Goal: Entertainment & Leisure: Browse casually

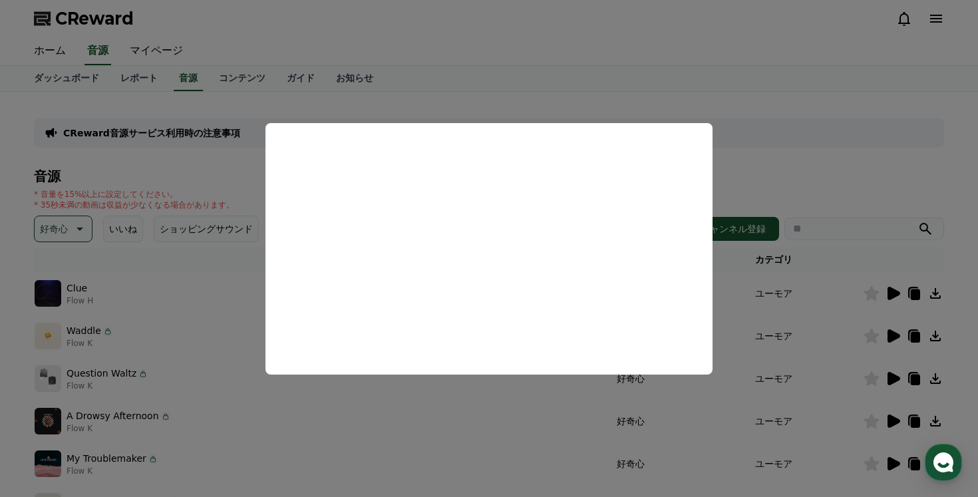
click at [582, 81] on button "close modal" at bounding box center [489, 248] width 978 height 497
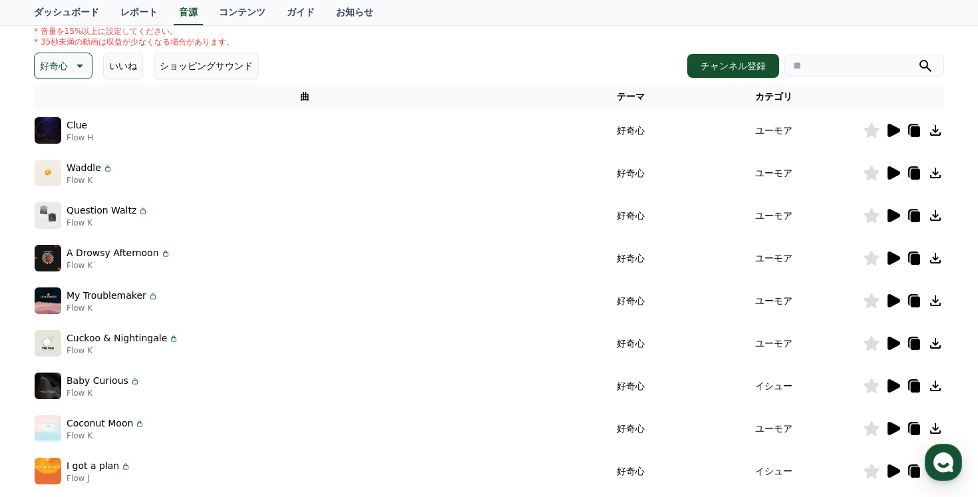
scroll to position [181, 0]
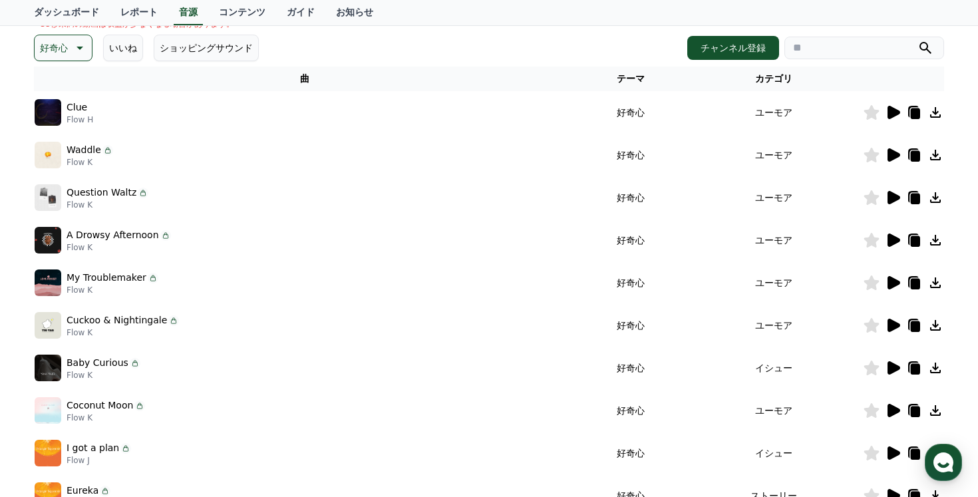
click at [103, 276] on p "My Troublemaker" at bounding box center [107, 278] width 80 height 14
click at [41, 284] on img at bounding box center [48, 283] width 27 height 27
click at [887, 288] on icon at bounding box center [893, 283] width 16 height 16
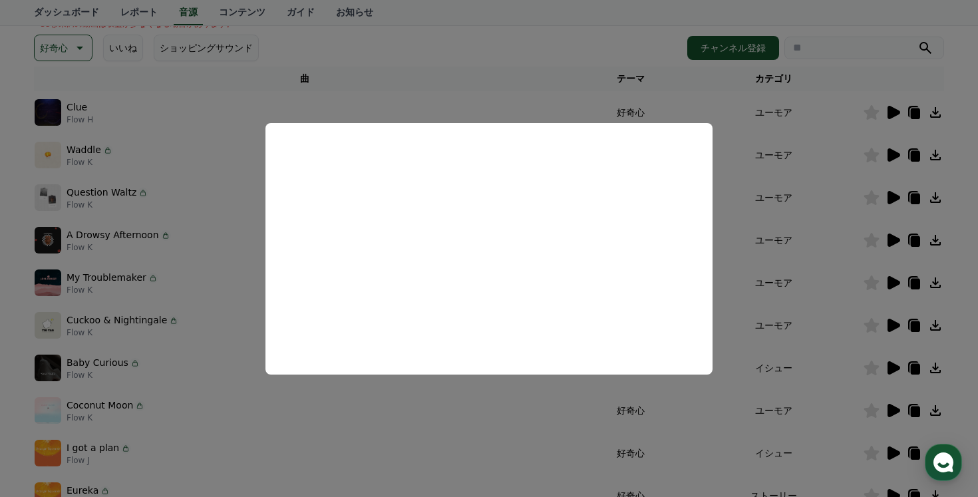
click at [465, 103] on button "close modal" at bounding box center [489, 248] width 978 height 497
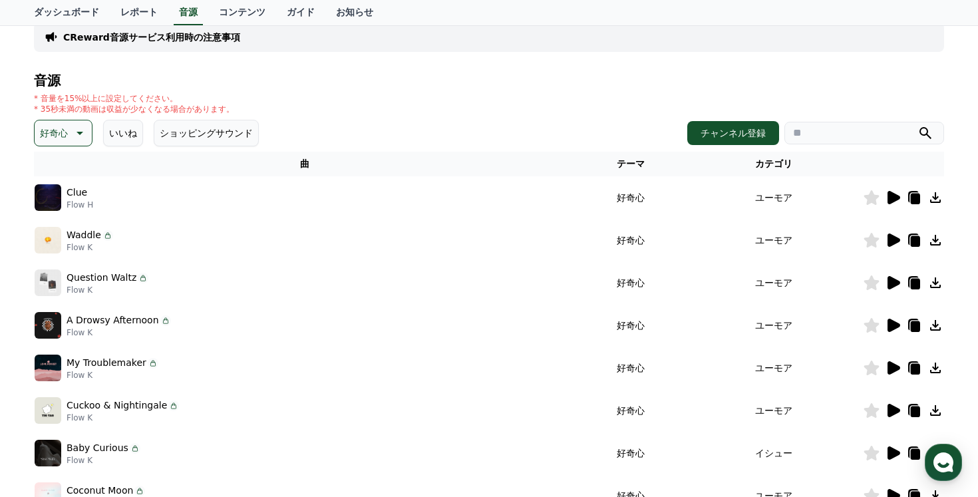
scroll to position [0, 0]
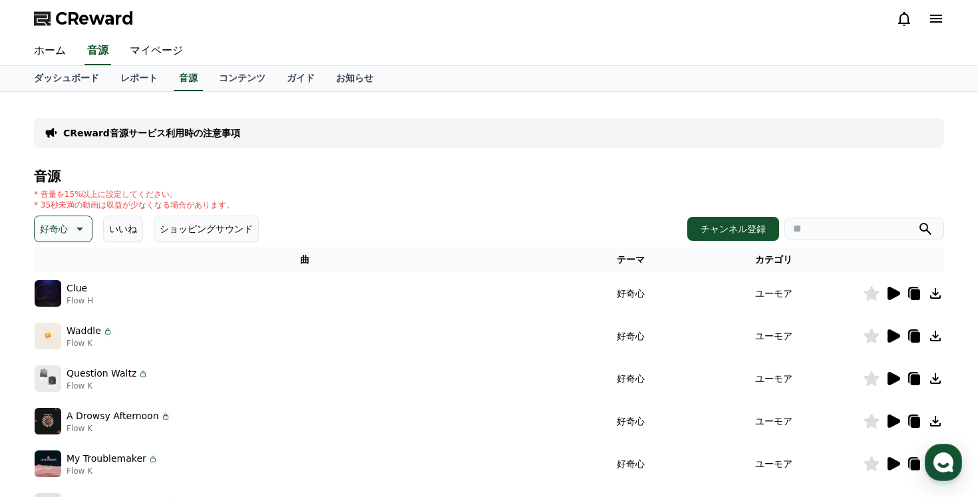
click at [69, 226] on button "好奇心" at bounding box center [63, 229] width 59 height 27
click at [79, 238] on button "好奇心" at bounding box center [63, 229] width 59 height 27
click at [47, 301] on button "空想" at bounding box center [50, 298] width 29 height 29
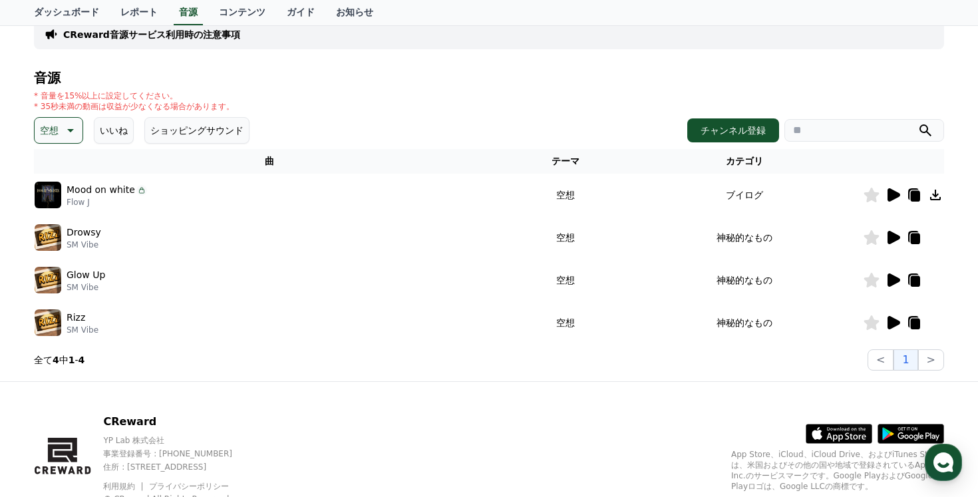
click at [896, 236] on icon at bounding box center [894, 237] width 13 height 13
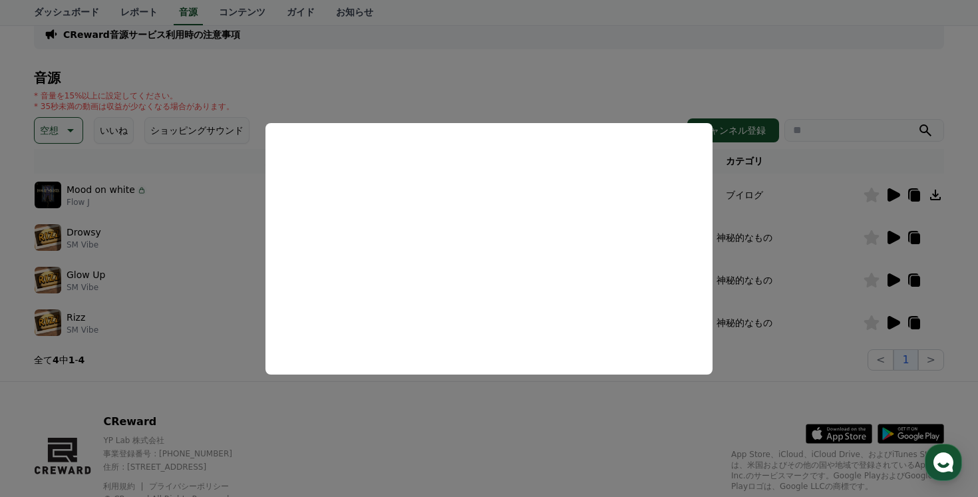
click at [358, 112] on button "close modal" at bounding box center [489, 248] width 978 height 497
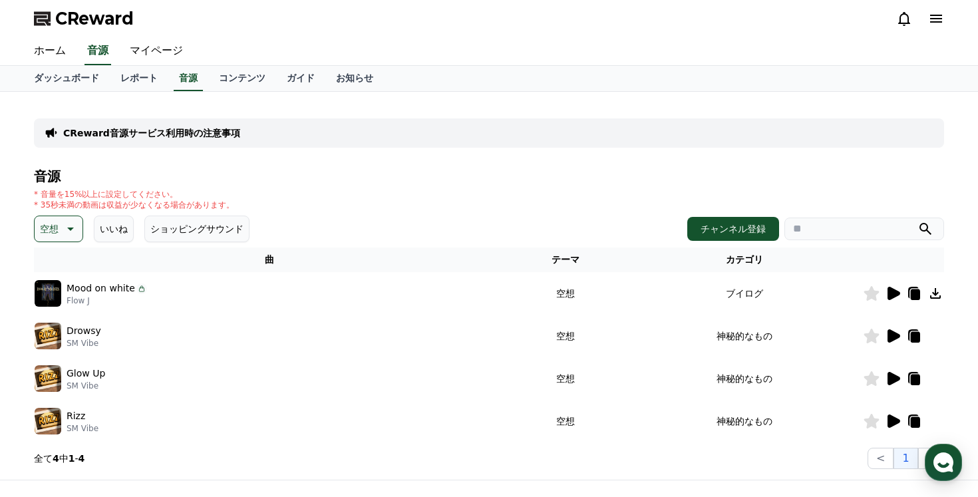
click at [72, 228] on icon at bounding box center [70, 229] width 7 height 3
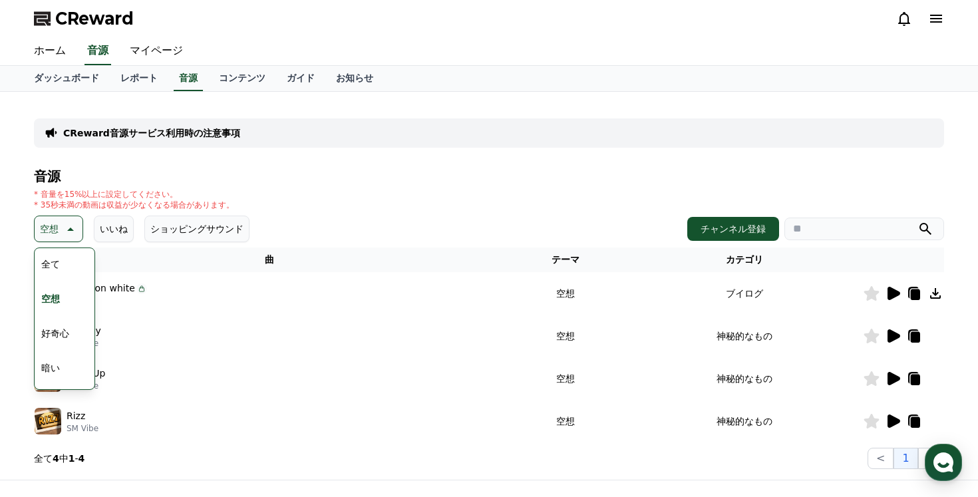
click at [69, 331] on button "好奇心" at bounding box center [55, 333] width 39 height 29
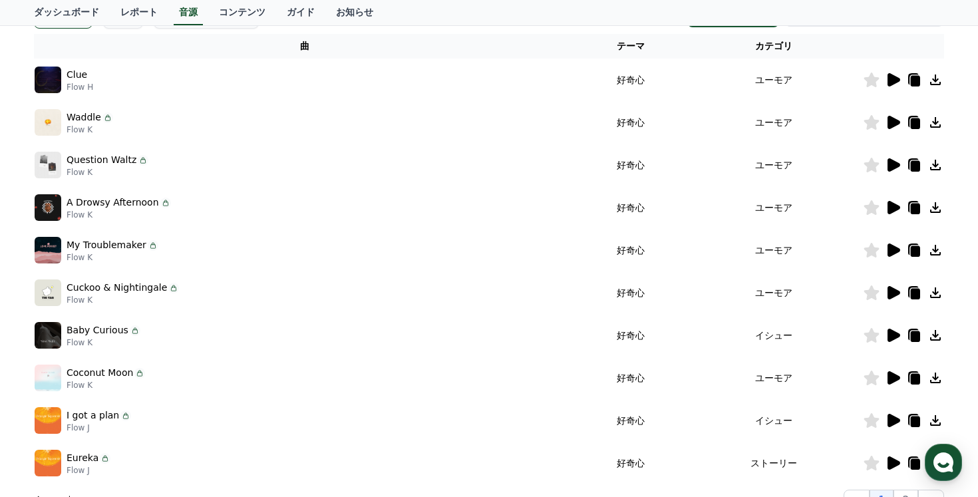
scroll to position [100, 0]
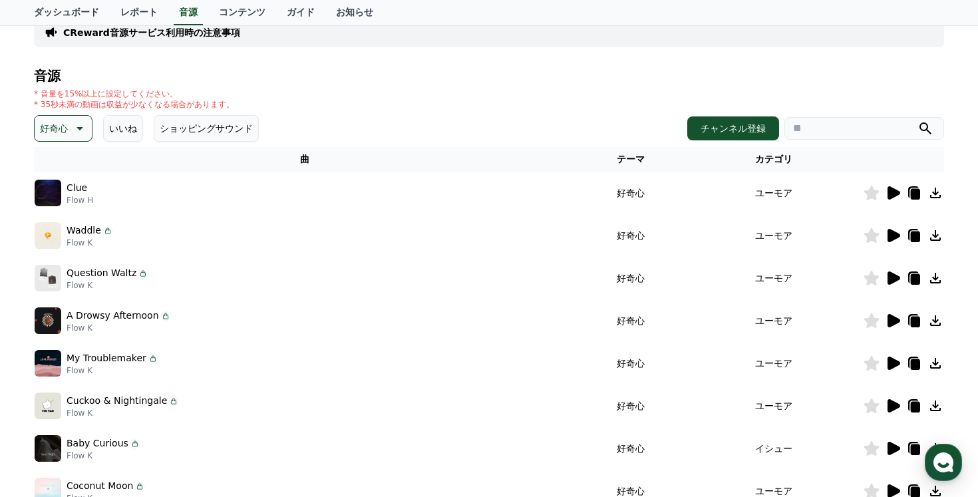
click at [777, 166] on th "カテゴリ" at bounding box center [774, 159] width 178 height 25
click at [767, 161] on th "カテゴリ" at bounding box center [774, 159] width 178 height 25
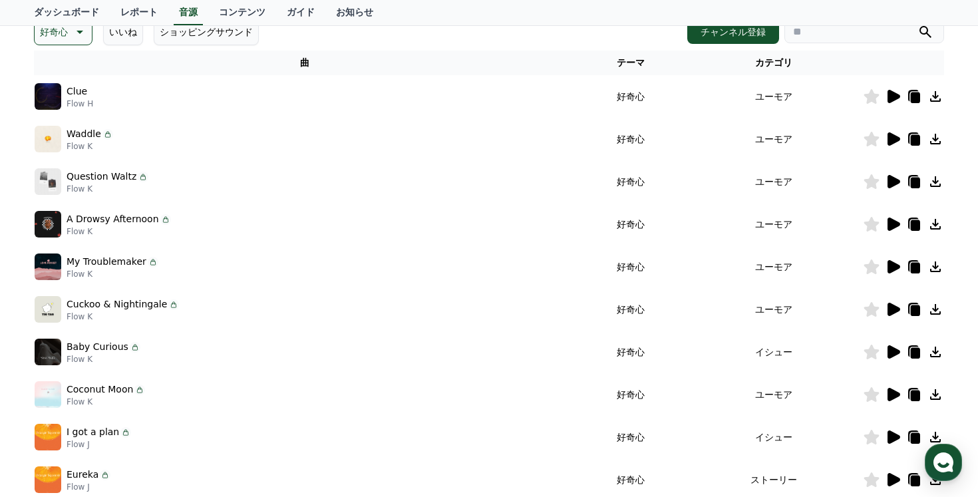
scroll to position [404, 0]
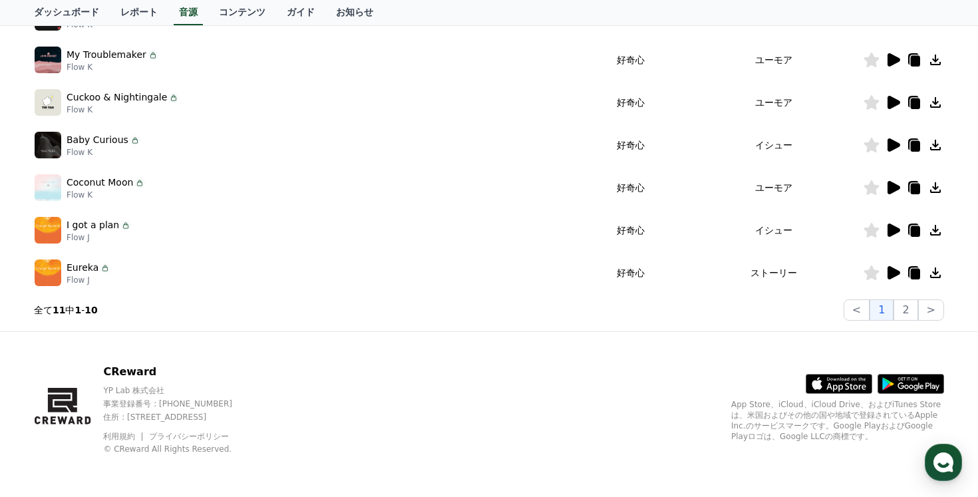
click at [893, 227] on icon at bounding box center [894, 230] width 13 height 13
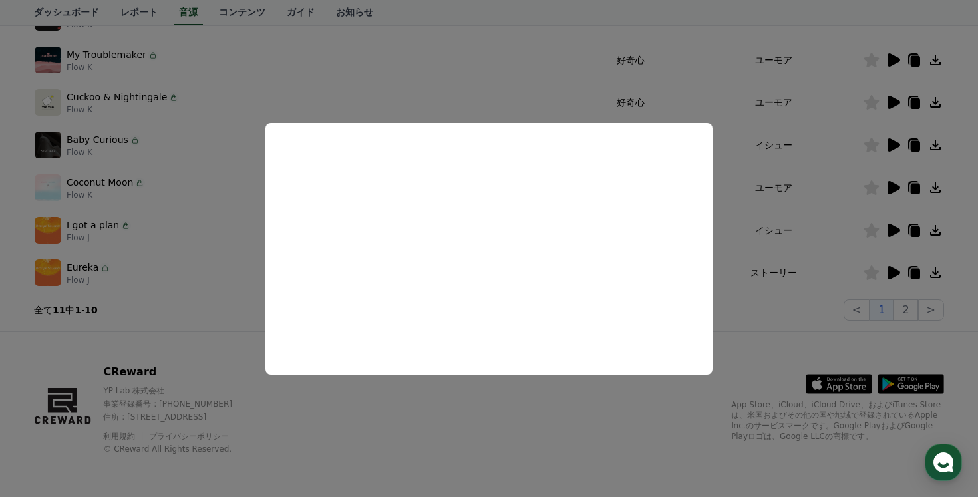
click at [487, 106] on button "close modal" at bounding box center [489, 248] width 978 height 497
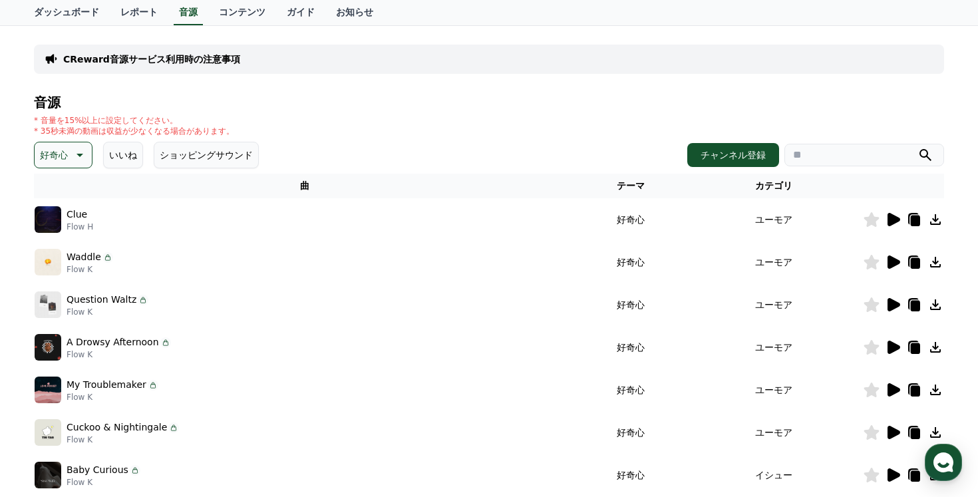
scroll to position [69, 0]
